Goal: Information Seeking & Learning: Learn about a topic

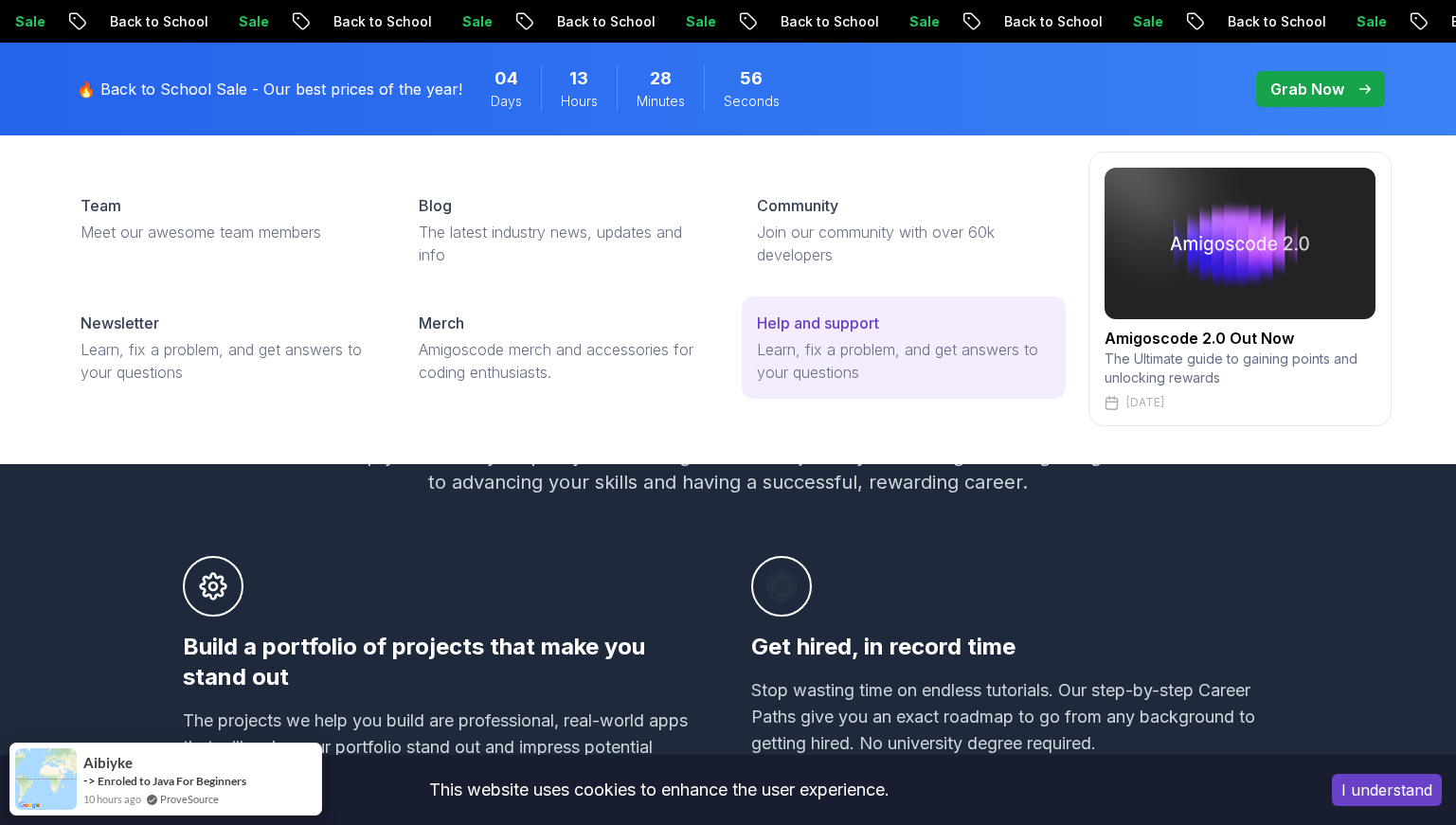
scroll to position [929, 0]
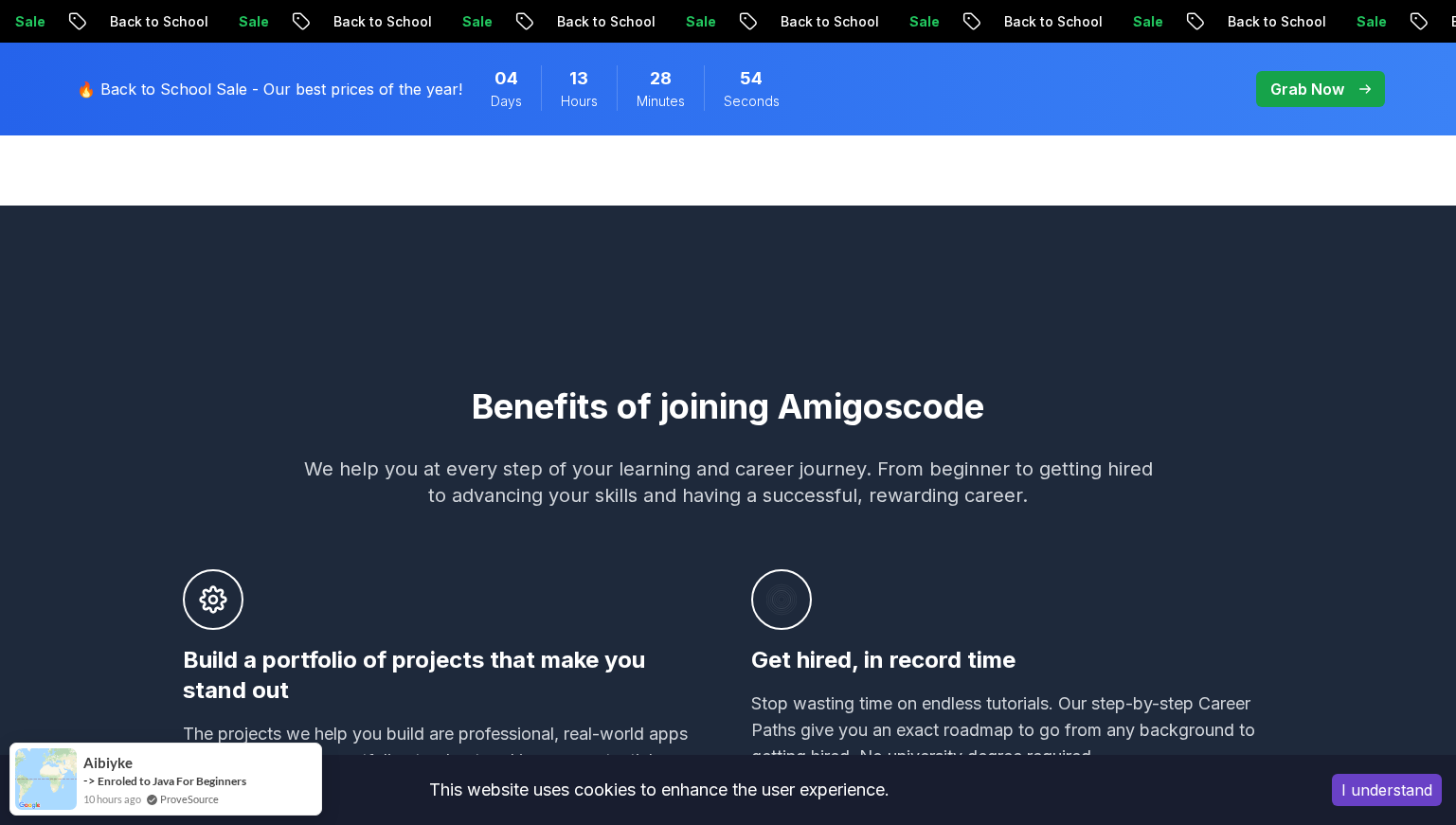
click at [1375, 783] on button "I understand" at bounding box center [1387, 790] width 110 height 32
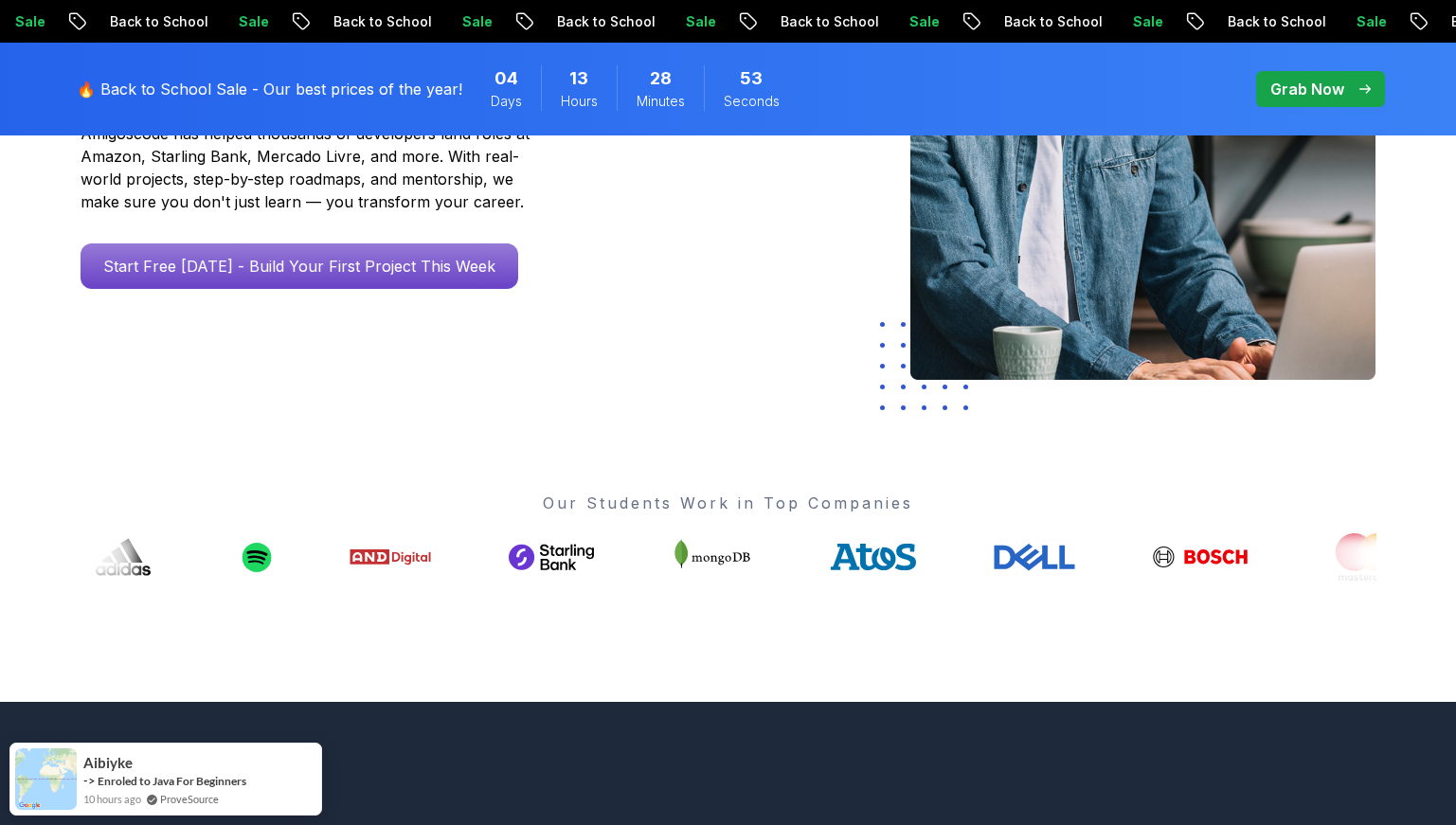
scroll to position [319, 0]
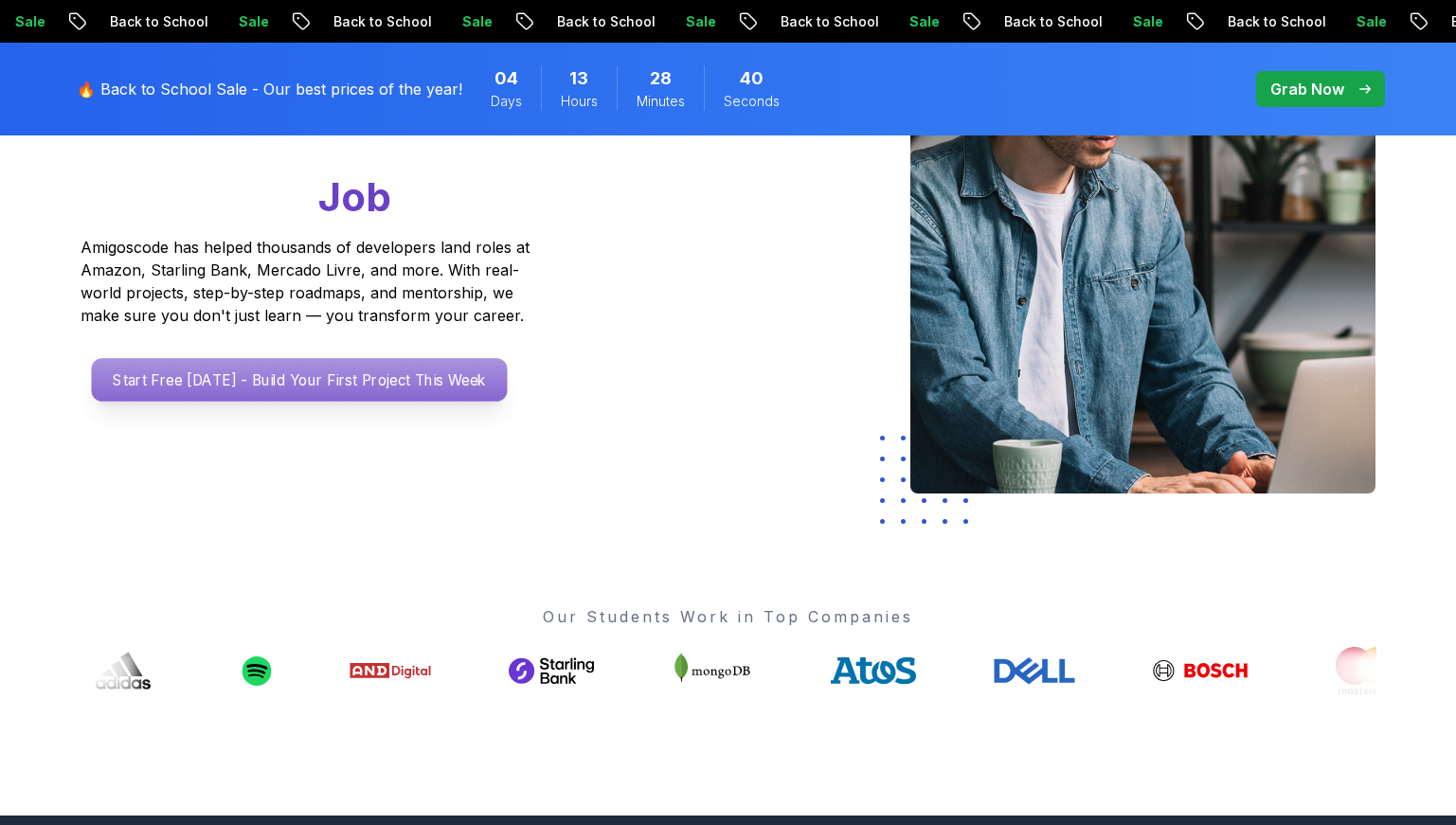
click at [407, 393] on p "Start Free [DATE] - Build Your First Project This Week" at bounding box center [299, 380] width 416 height 44
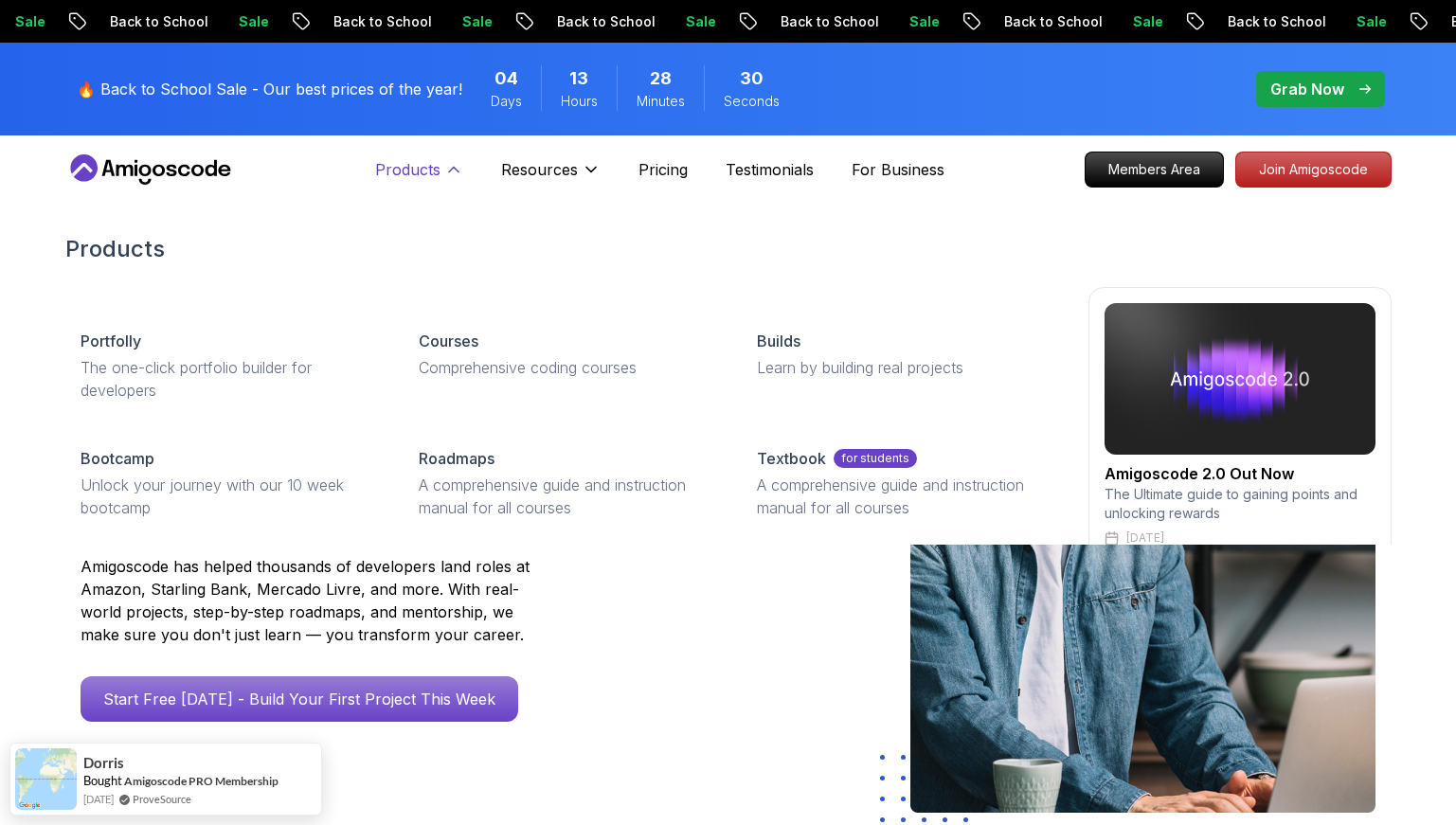
click at [460, 171] on icon at bounding box center [454, 170] width 19 height 19
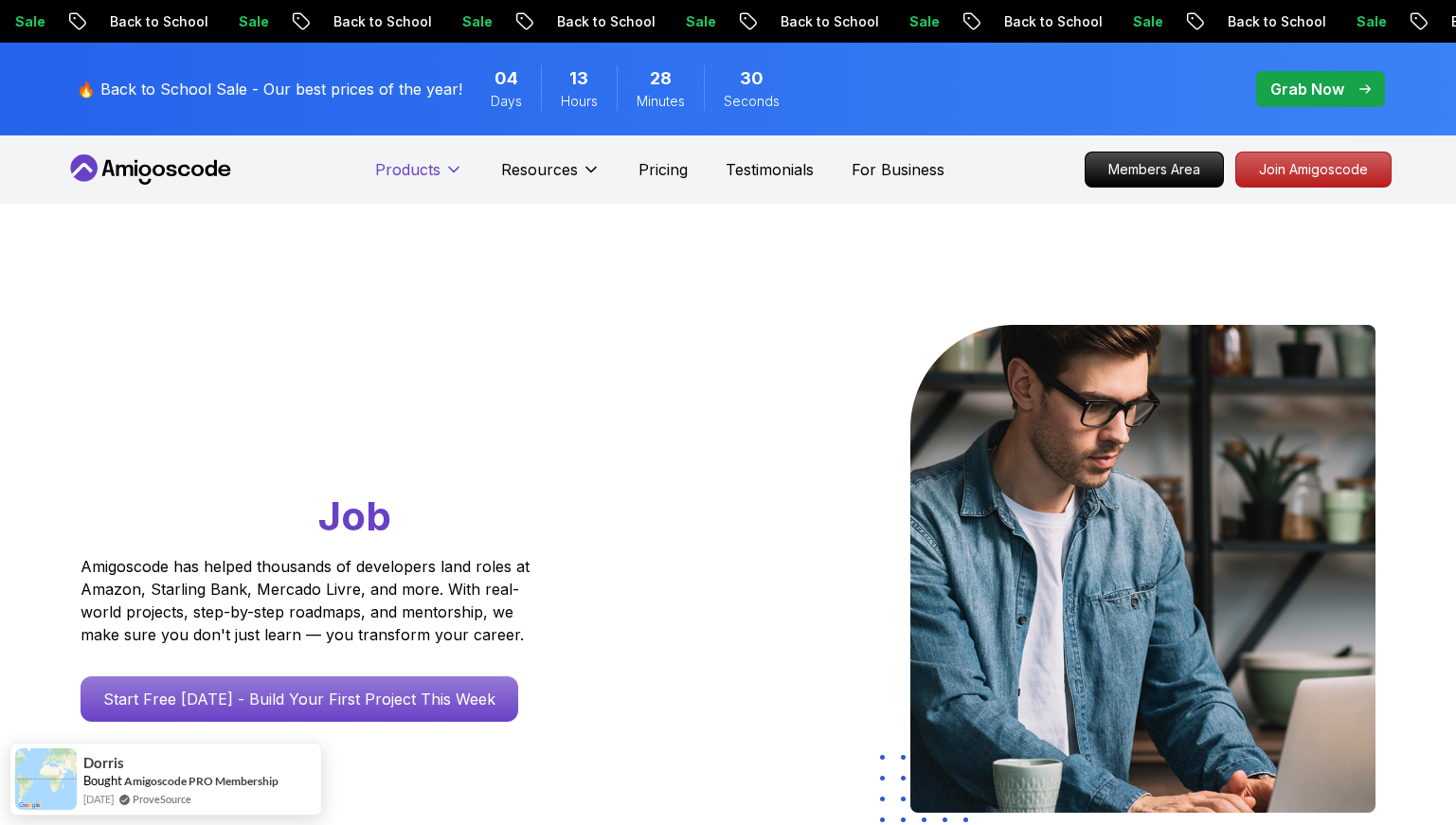
click at [460, 171] on icon at bounding box center [454, 170] width 19 height 19
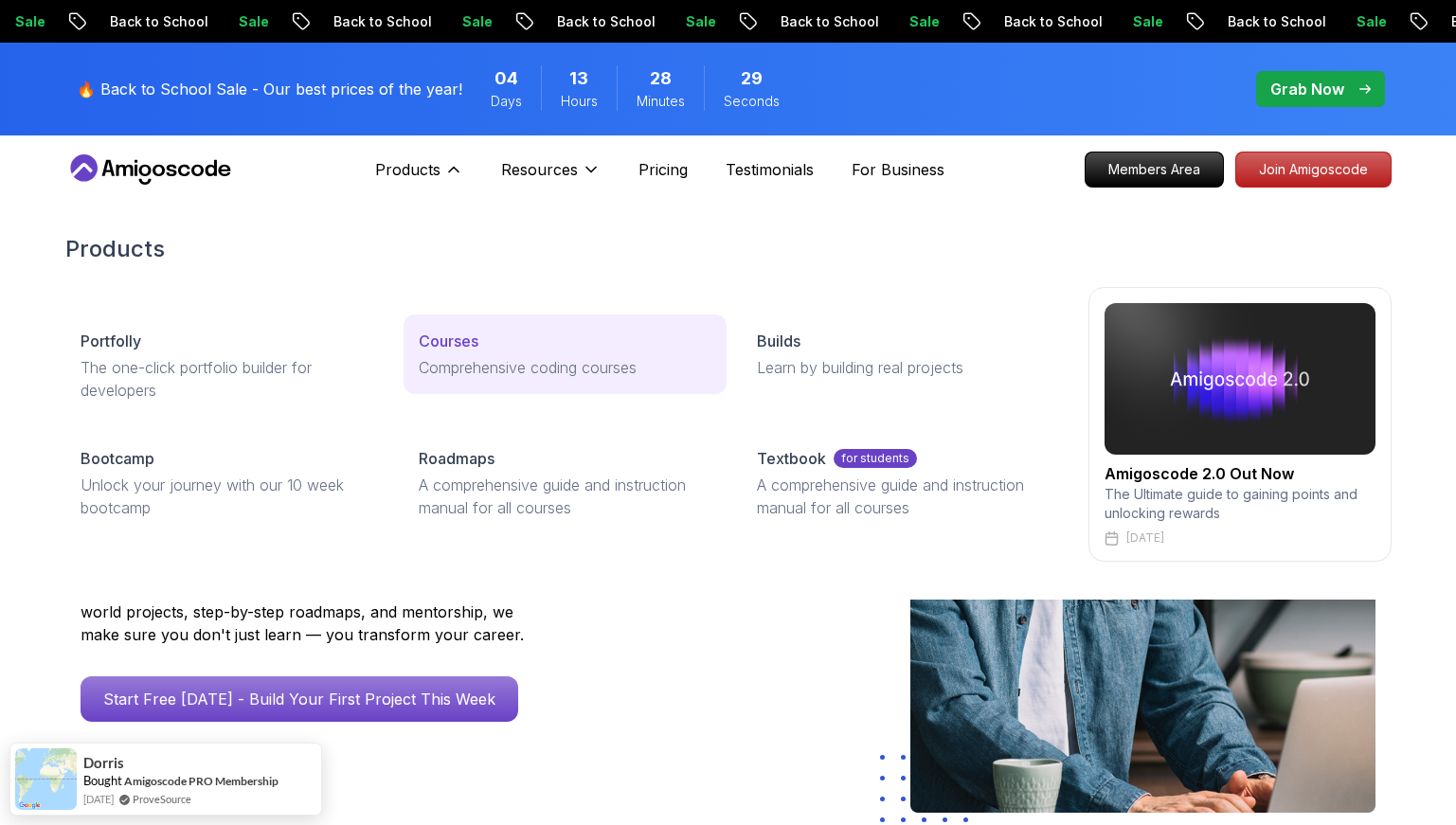
click at [501, 369] on p "Comprehensive coding courses" at bounding box center [565, 367] width 292 height 23
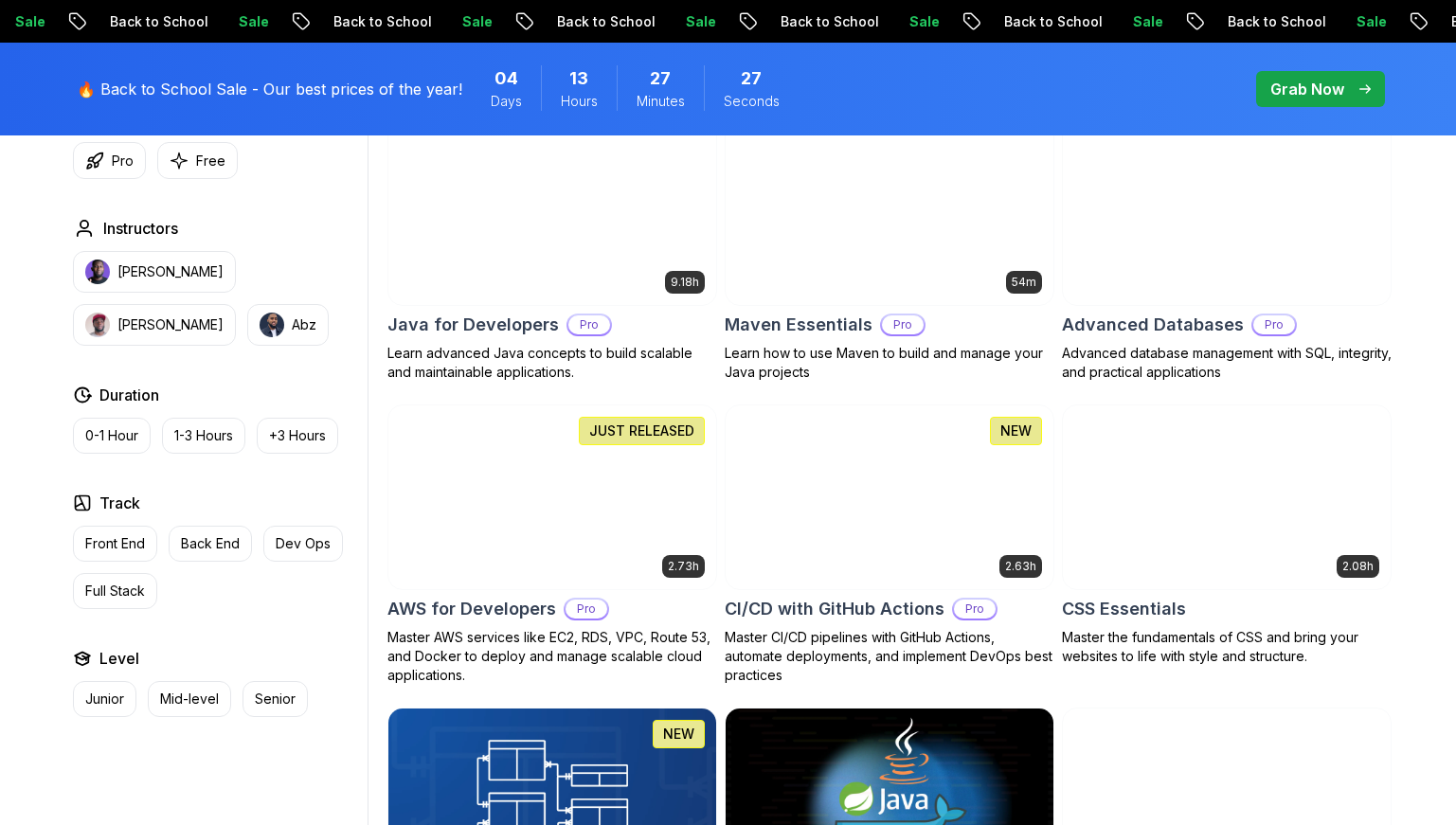
scroll to position [819, 0]
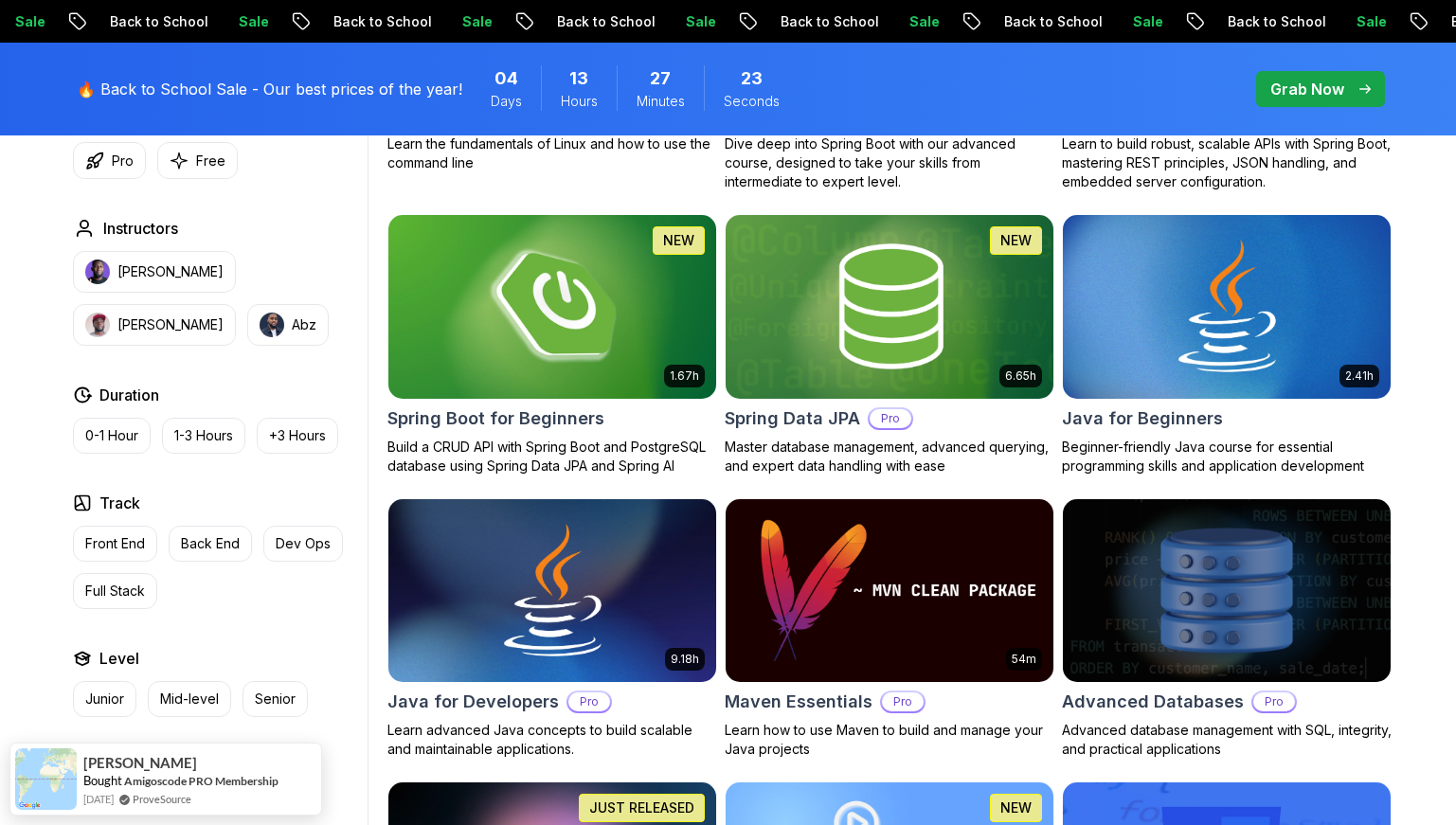
click at [651, 375] on img at bounding box center [551, 307] width 344 height 193
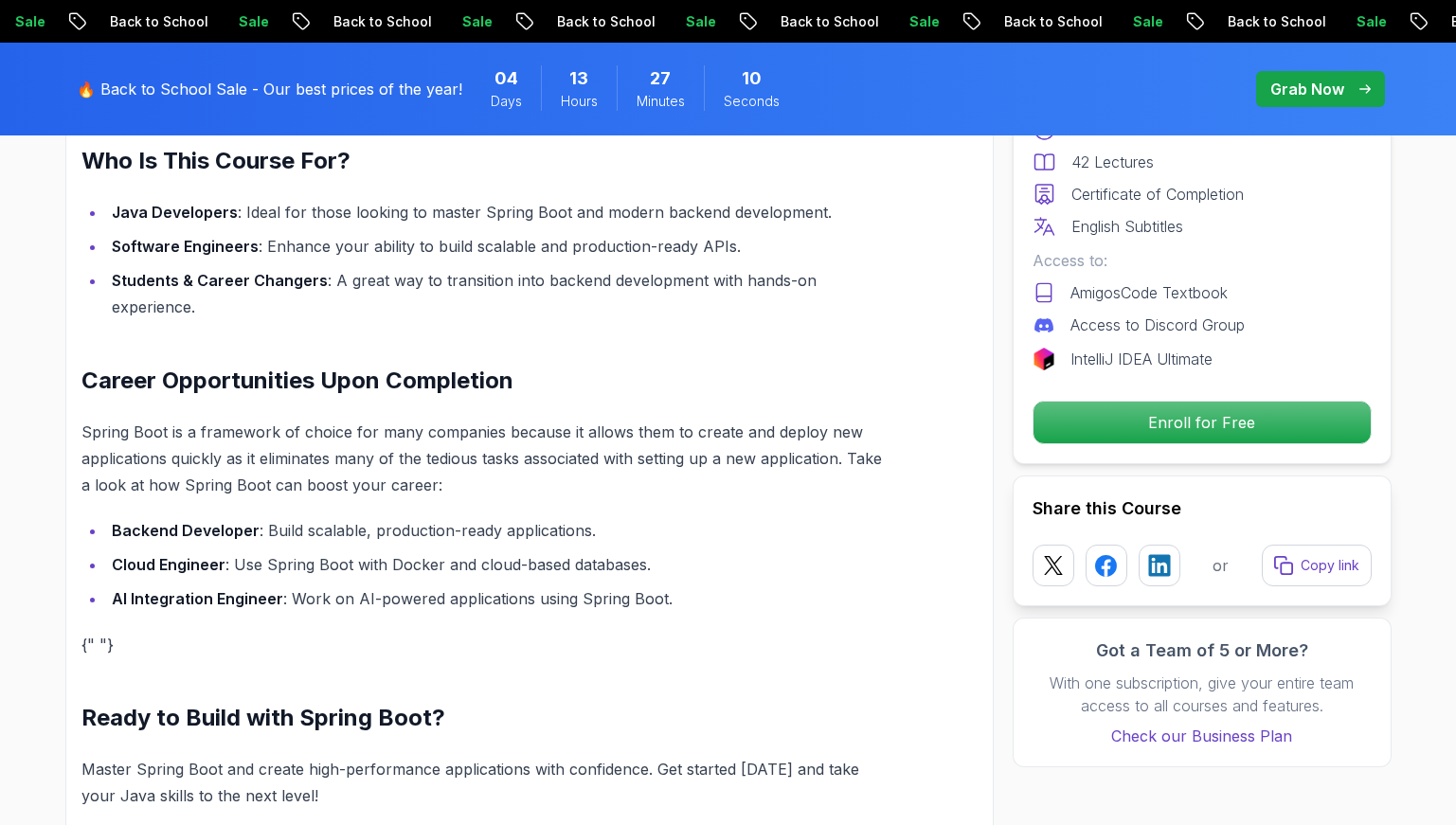
scroll to position [2302, 0]
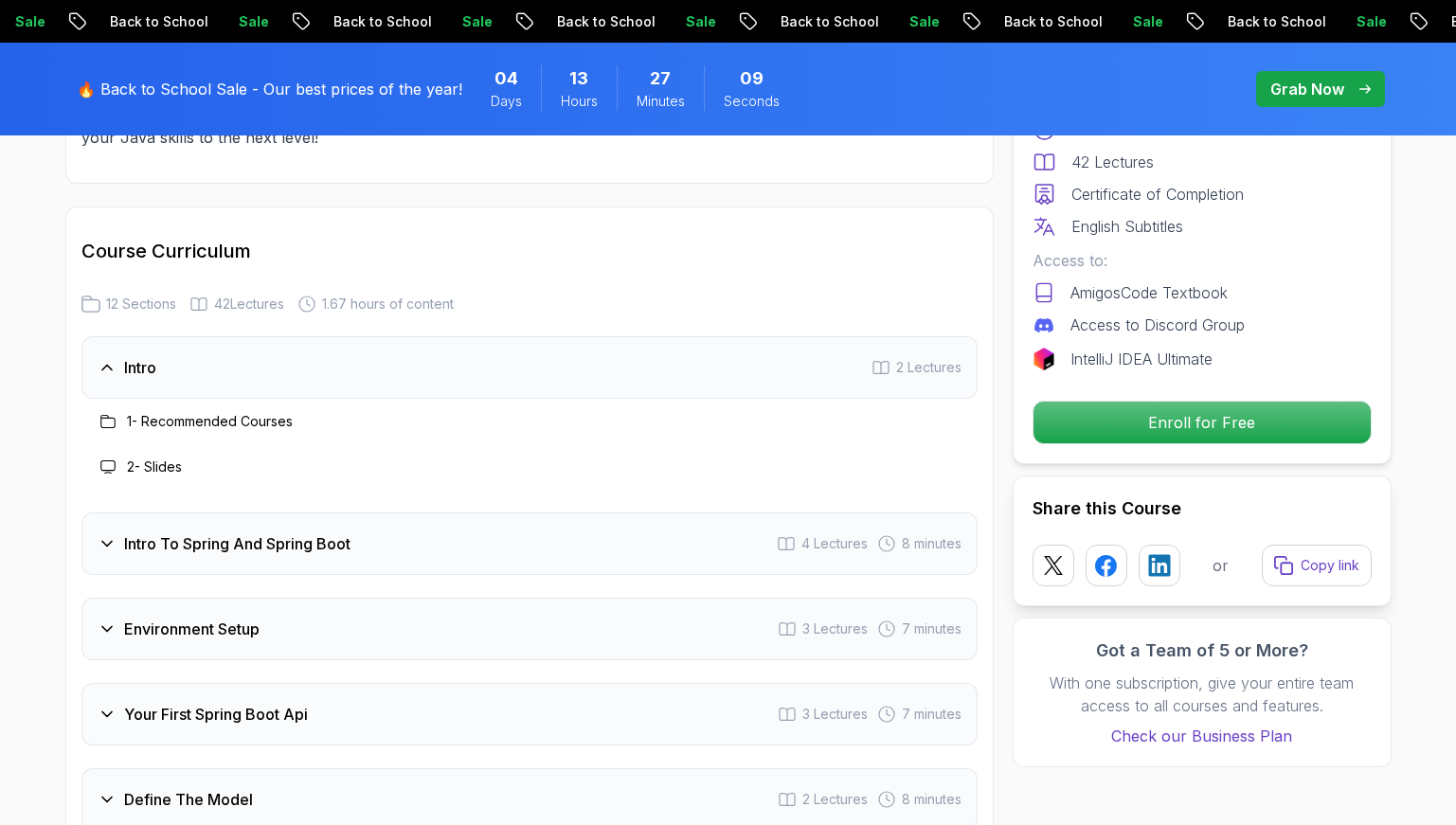
click at [273, 529] on div "Intro To Spring And Spring Boot 4 Lectures 8 minutes" at bounding box center [530, 544] width 896 height 63
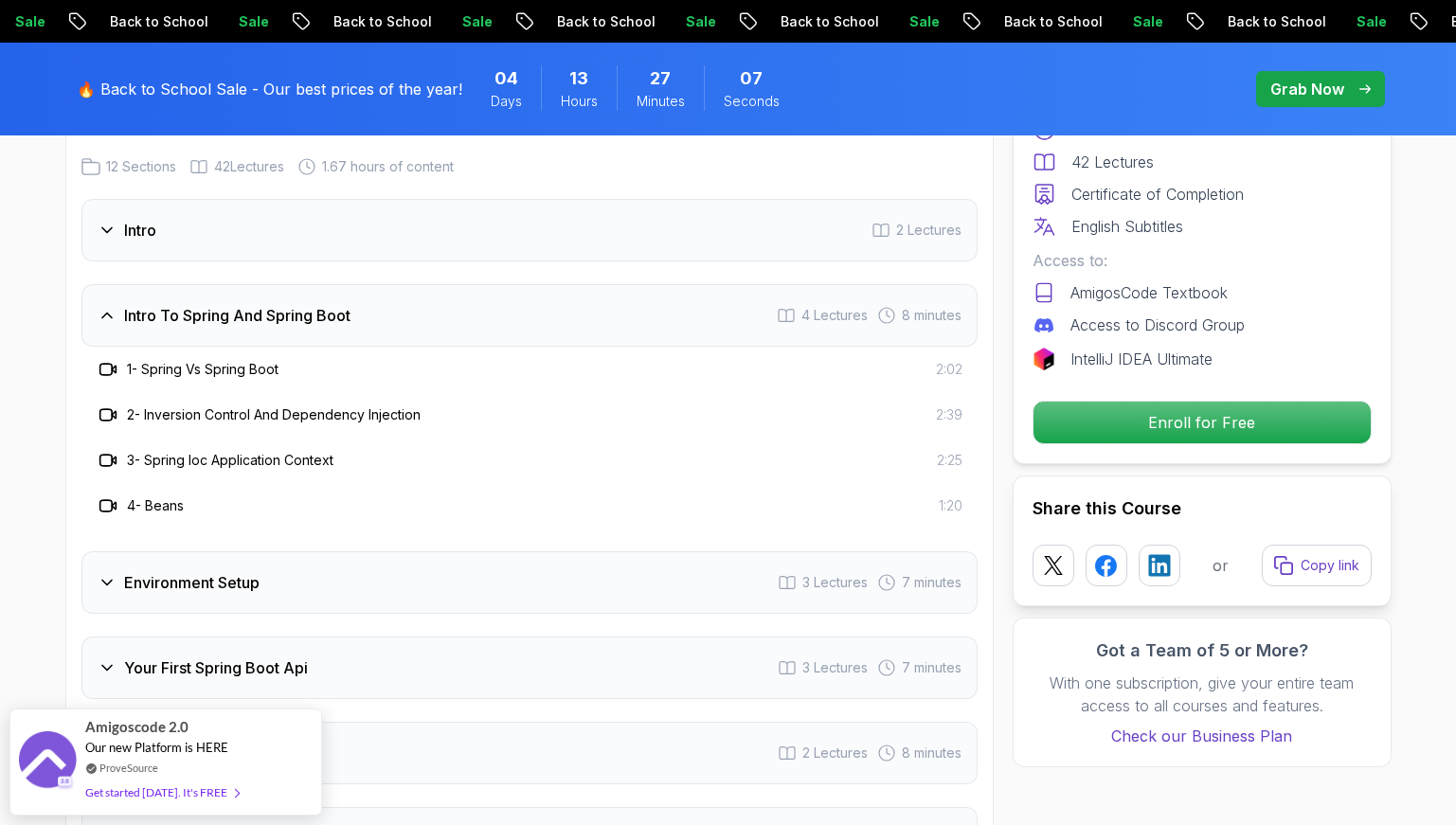
scroll to position [2461, 0]
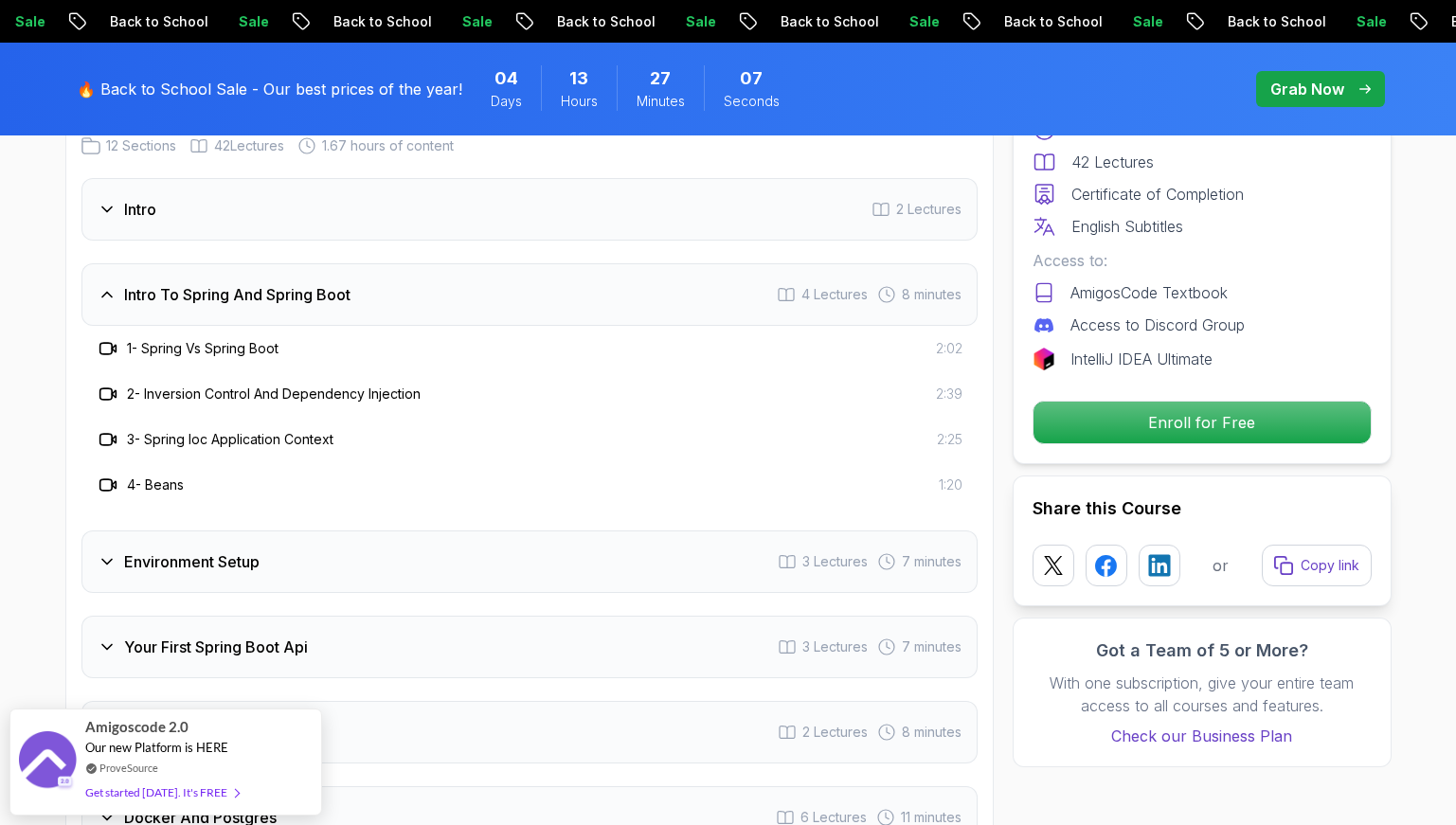
click at [263, 542] on div "Environment Setup 3 Lectures 7 minutes" at bounding box center [530, 562] width 896 height 63
